Goal: Task Accomplishment & Management: Complete application form

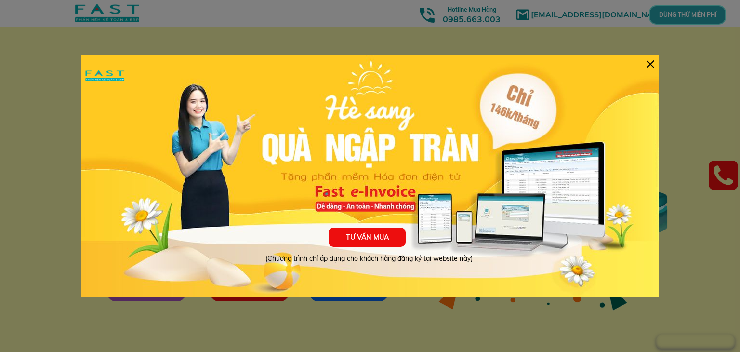
click at [493, 61] on div at bounding box center [650, 64] width 8 height 8
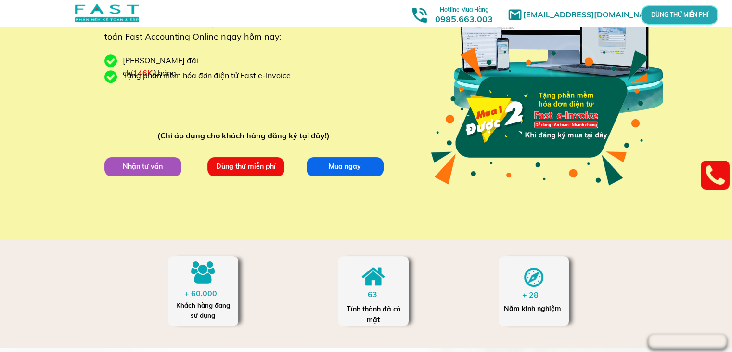
scroll to position [48, 0]
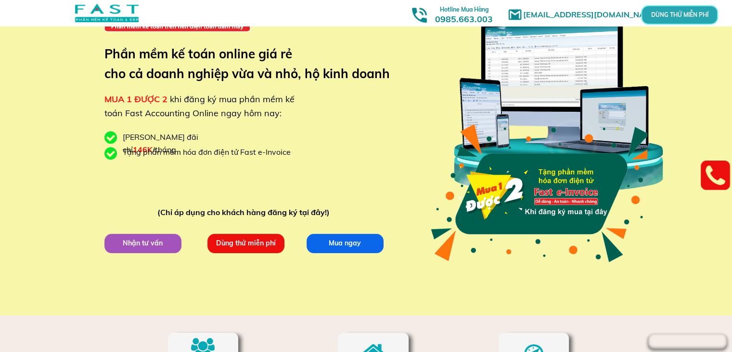
click at [128, 246] on p "Nhận tư vấn" at bounding box center [143, 243] width 77 height 19
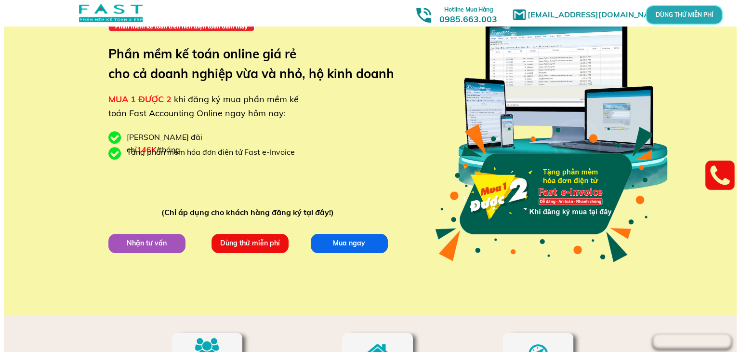
scroll to position [0, 0]
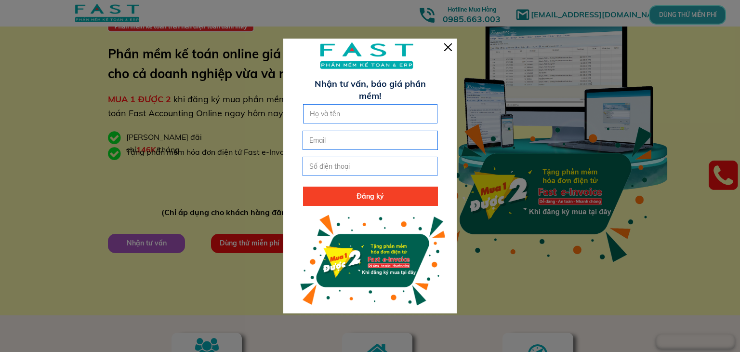
click at [344, 112] on input "text" at bounding box center [370, 114] width 126 height 18
type input "N"
type input "M"
type input "N"
type input "[PERSON_NAME]"
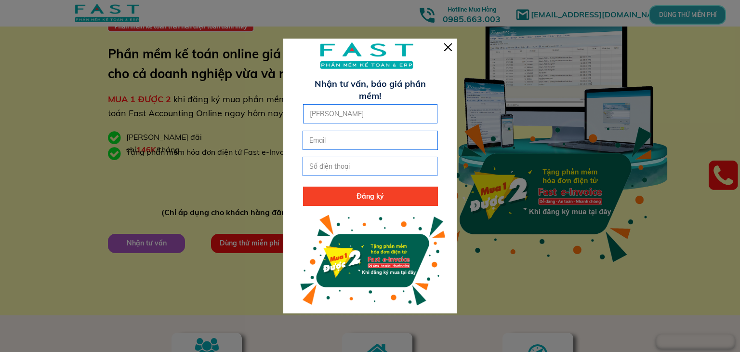
click at [338, 137] on input "email" at bounding box center [370, 140] width 126 height 18
type input "K"
type input "[EMAIL_ADDRESS][DOMAIN_NAME]"
click at [336, 163] on input "tel" at bounding box center [370, 166] width 126 height 18
type input "0989264475"
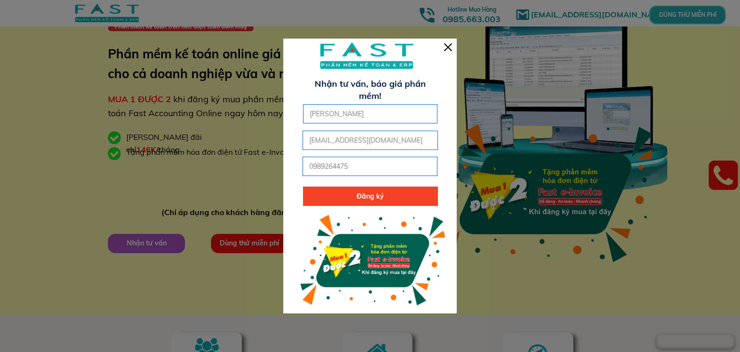
click at [374, 199] on p "Đăng ký" at bounding box center [370, 195] width 135 height 19
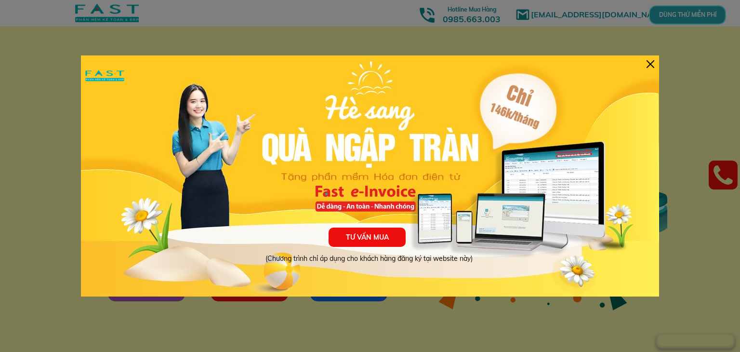
click at [656, 65] on div "TƯ VẤN MUA (Chương trình chỉ áp dụng cho khách hàng đăng ký tại website này)" at bounding box center [370, 175] width 578 height 241
click at [651, 62] on div at bounding box center [650, 64] width 8 height 8
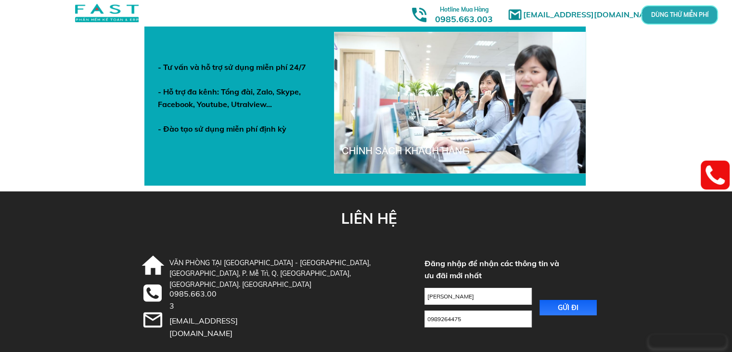
scroll to position [3372, 0]
